Goal: Information Seeking & Learning: Learn about a topic

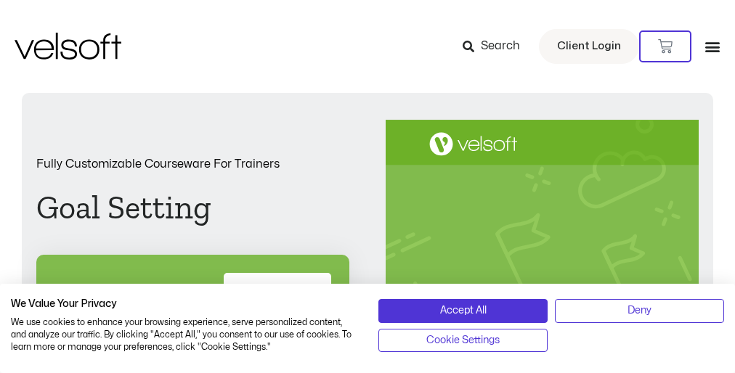
click at [368, 320] on div "Accept All Deny Cookie Settings" at bounding box center [552, 329] width 368 height 62
click at [368, 187] on div "Fully Customizable Courseware For Trainers Goal Setting DOWNLOAD A FREE SAMPLE …" at bounding box center [367, 342] width 663 height 444
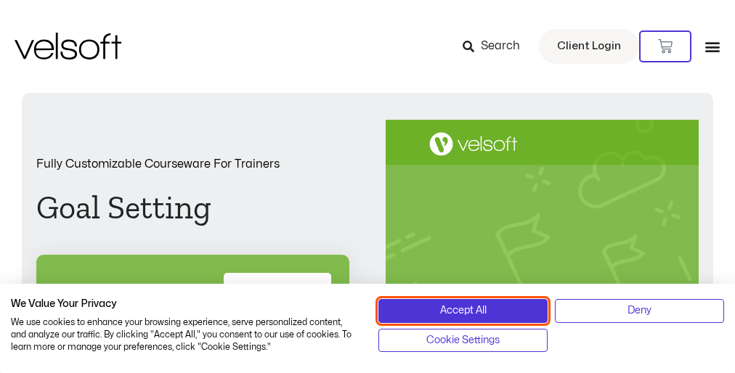
click at [463, 311] on span "Accept All" at bounding box center [463, 311] width 46 height 16
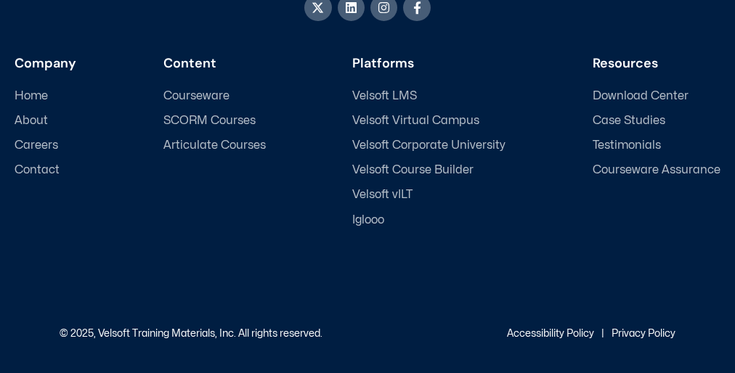
scroll to position [62, 0]
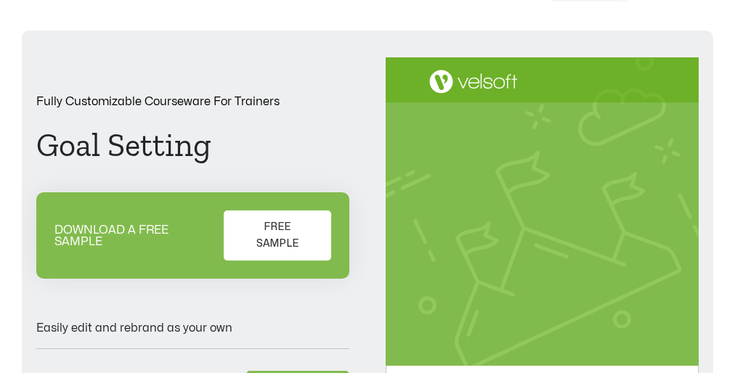
click at [368, 187] on div "Fully Customizable Courseware For Trainers Goal Setting DOWNLOAD A FREE SAMPLE …" at bounding box center [367, 279] width 663 height 444
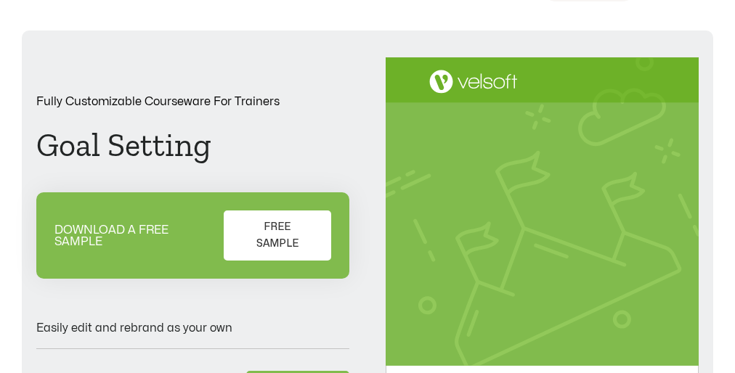
click at [368, 187] on div "Fully Customizable Courseware For Trainers Goal Setting DOWNLOAD A FREE SAMPLE …" at bounding box center [367, 279] width 663 height 444
